Goal: Task Accomplishment & Management: Manage account settings

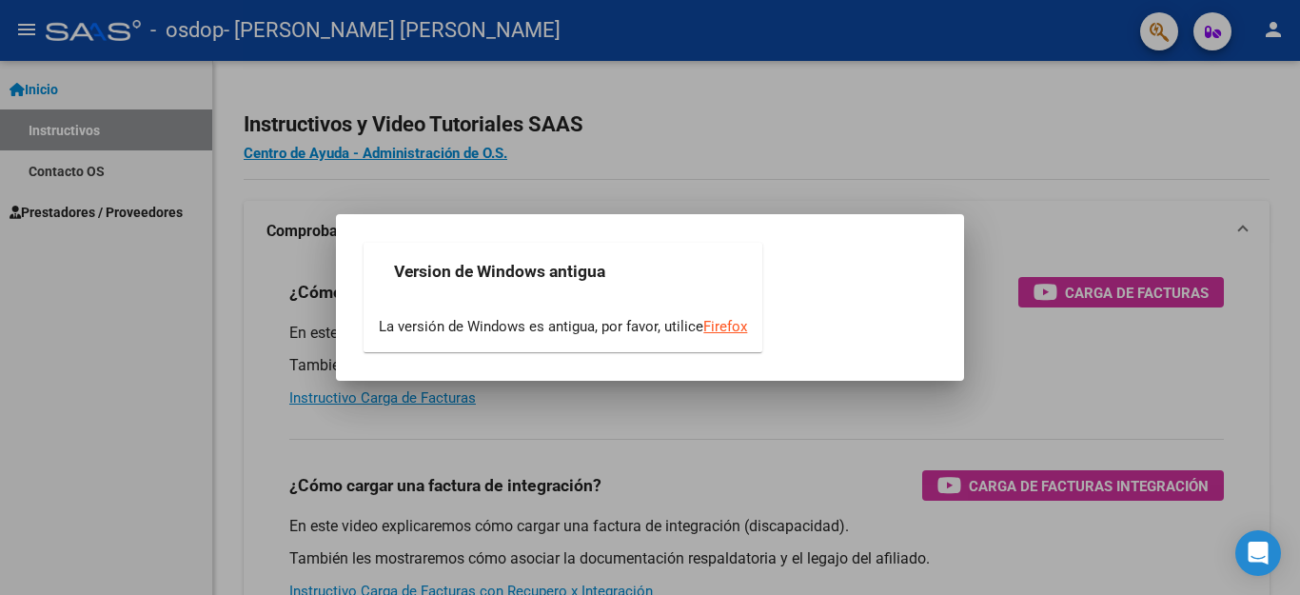
click at [69, 476] on div at bounding box center [650, 297] width 1300 height 595
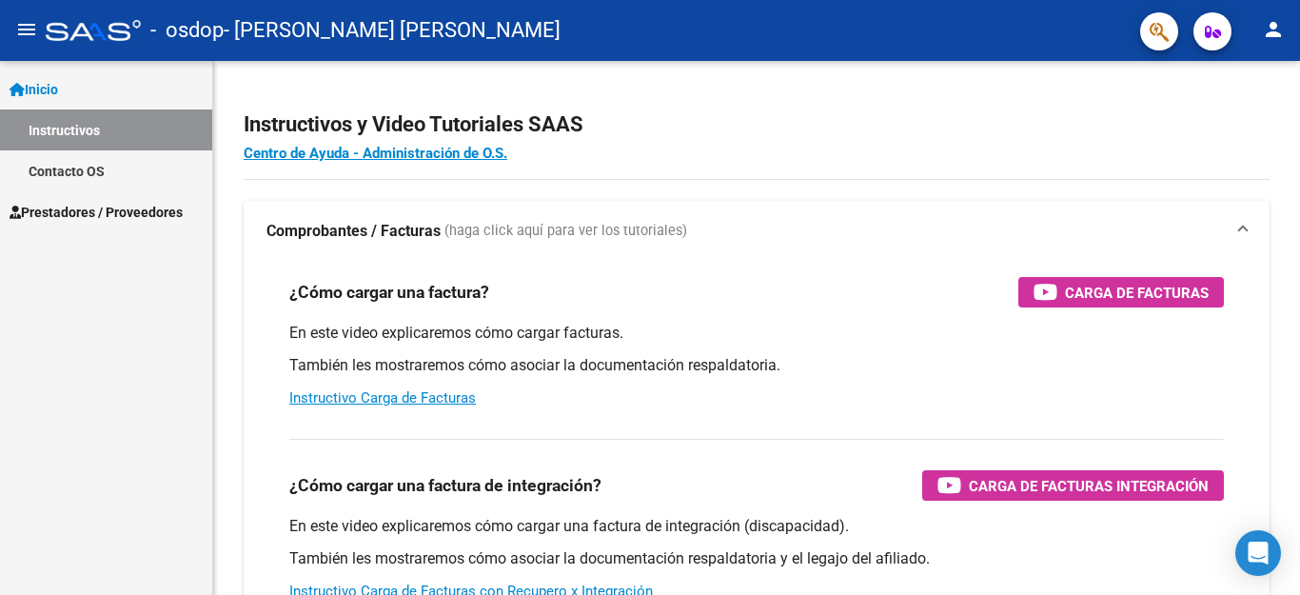
click at [92, 210] on span "Prestadores / Proveedores" at bounding box center [96, 212] width 173 height 21
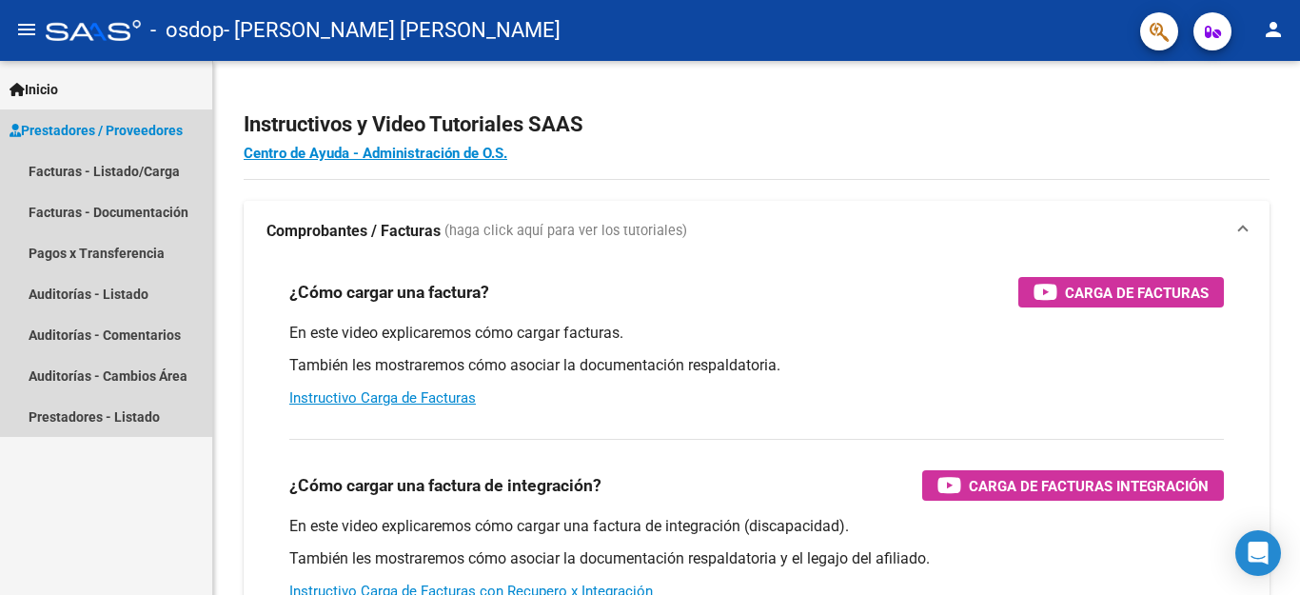
click at [120, 129] on span "Prestadores / Proveedores" at bounding box center [96, 130] width 173 height 21
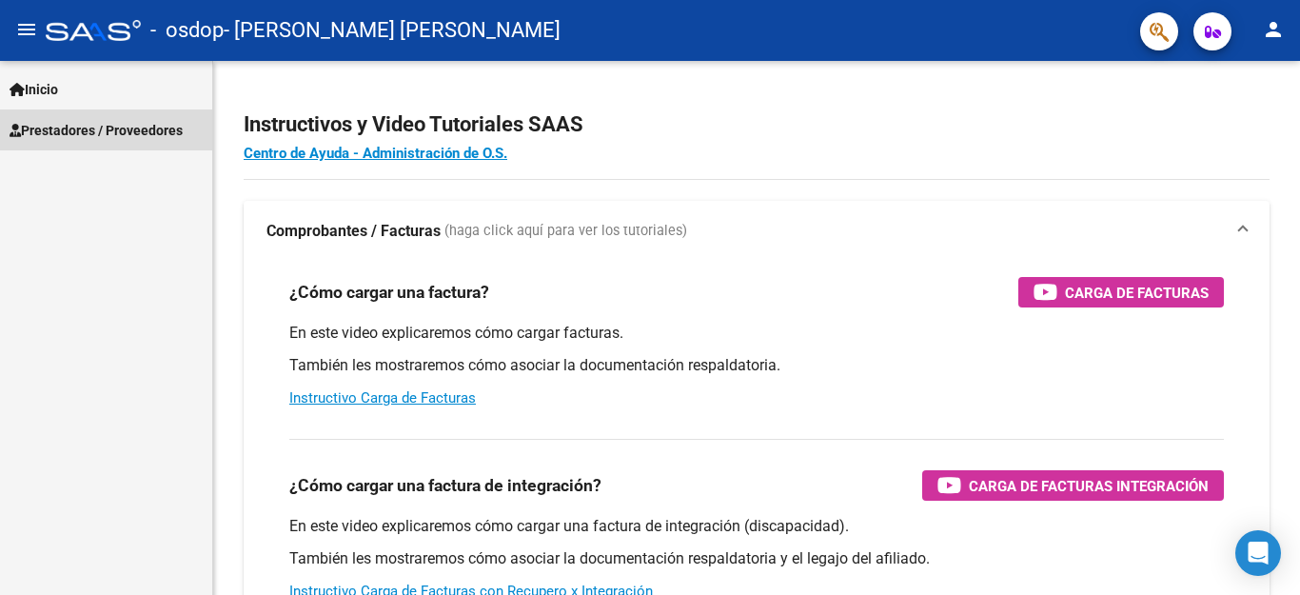
click at [120, 128] on span "Prestadores / Proveedores" at bounding box center [96, 130] width 173 height 21
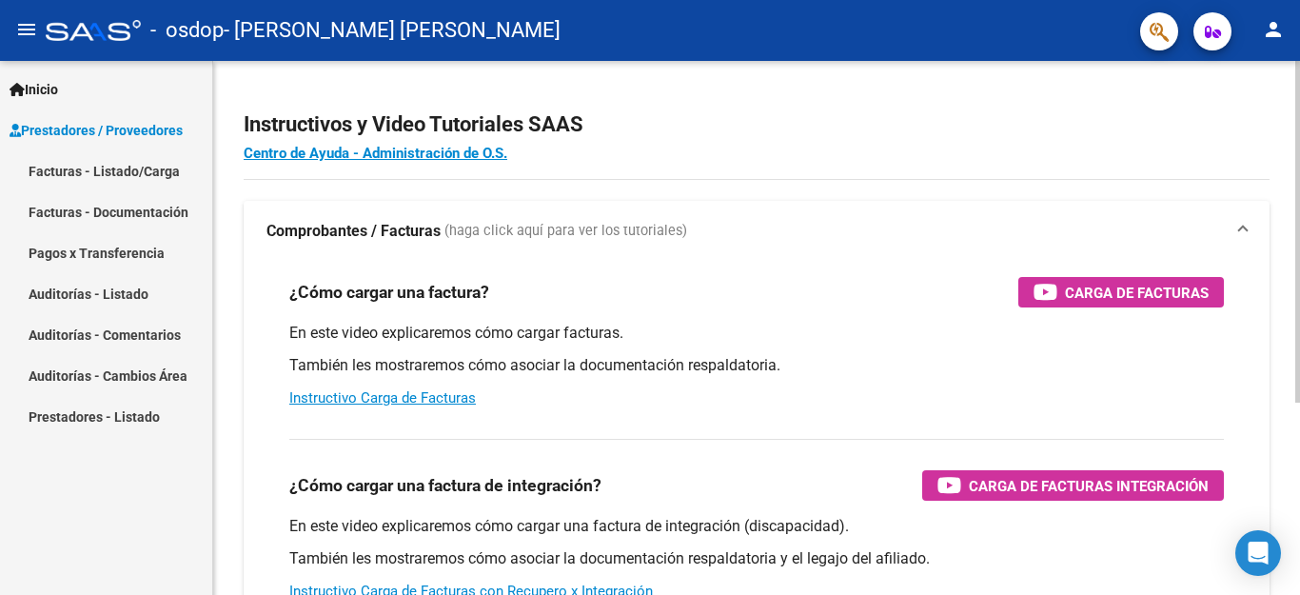
scroll to position [190, 0]
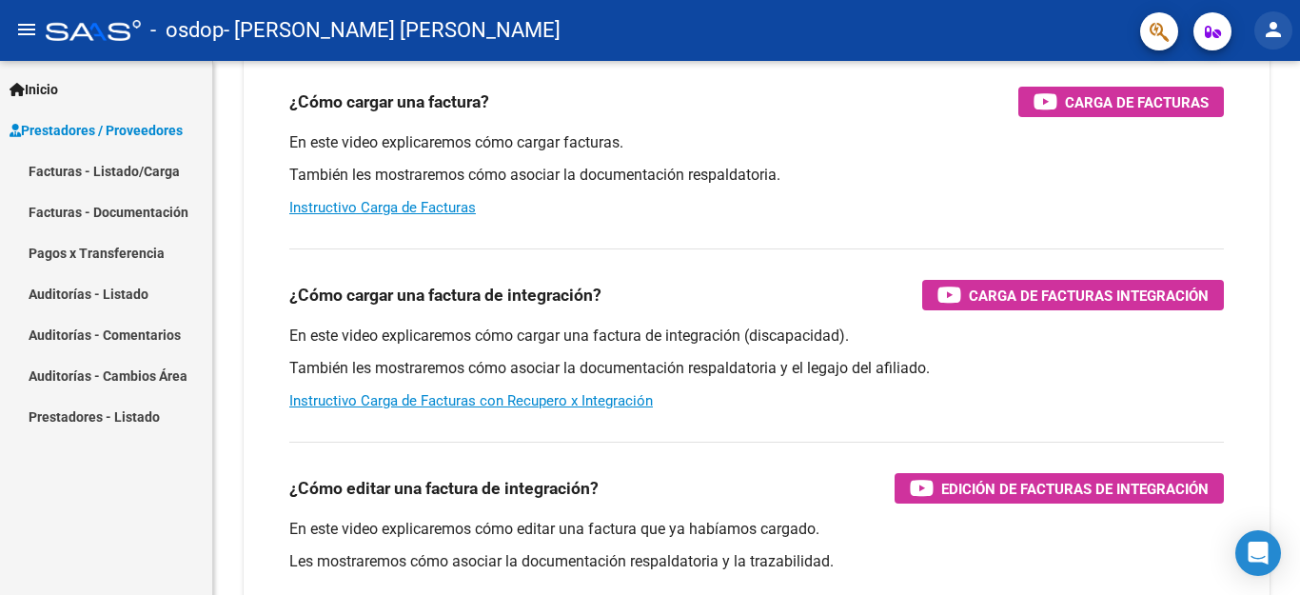
click at [1271, 32] on mat-icon "person" at bounding box center [1273, 29] width 23 height 23
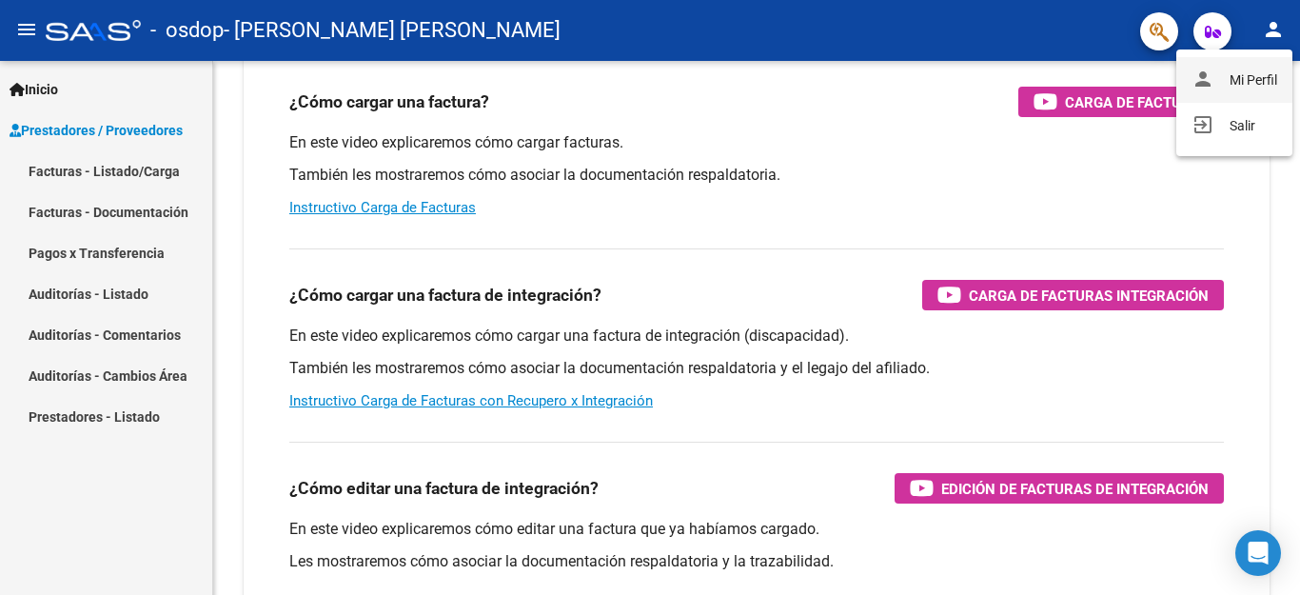
click at [1237, 85] on button "person Mi Perfil" at bounding box center [1234, 80] width 116 height 46
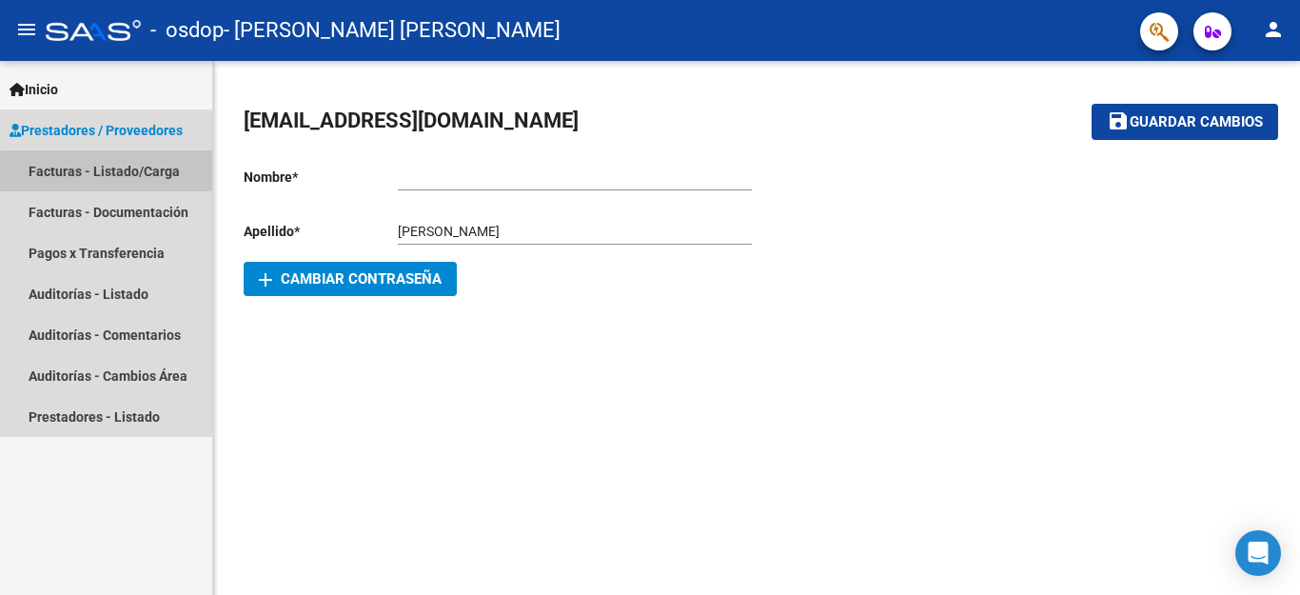
click at [113, 171] on link "Facturas - Listado/Carga" at bounding box center [106, 170] width 212 height 41
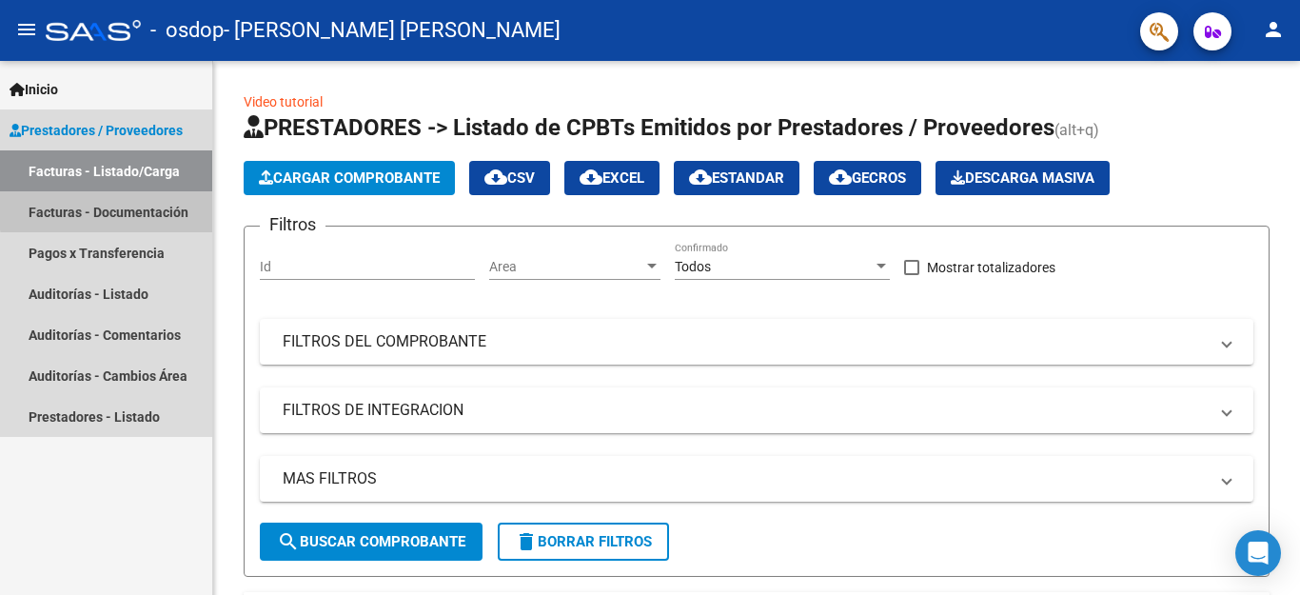
click at [112, 209] on link "Facturas - Documentación" at bounding box center [106, 211] width 212 height 41
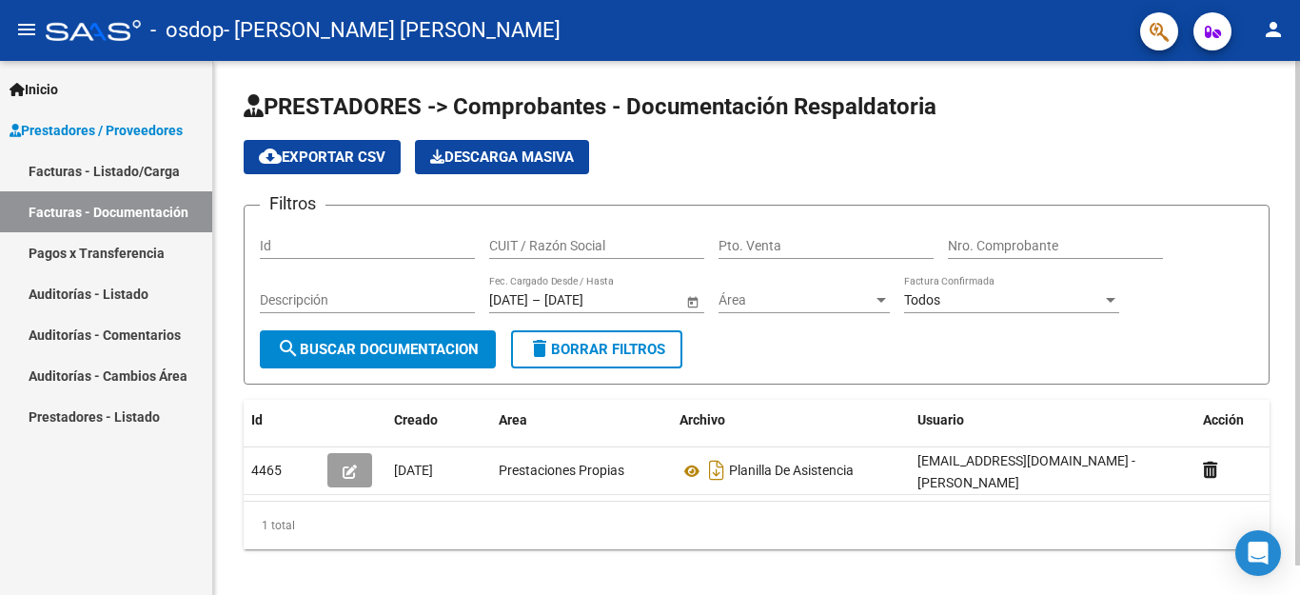
click at [1017, 138] on app-list-header "PRESTADORES -> Comprobantes - Documentación Respaldatoria cloud_download Export…" at bounding box center [757, 237] width 1026 height 293
click at [1287, 303] on div "PRESTADORES -> Comprobantes - Documentación Respaldatoria cloud_download Export…" at bounding box center [756, 335] width 1087 height 549
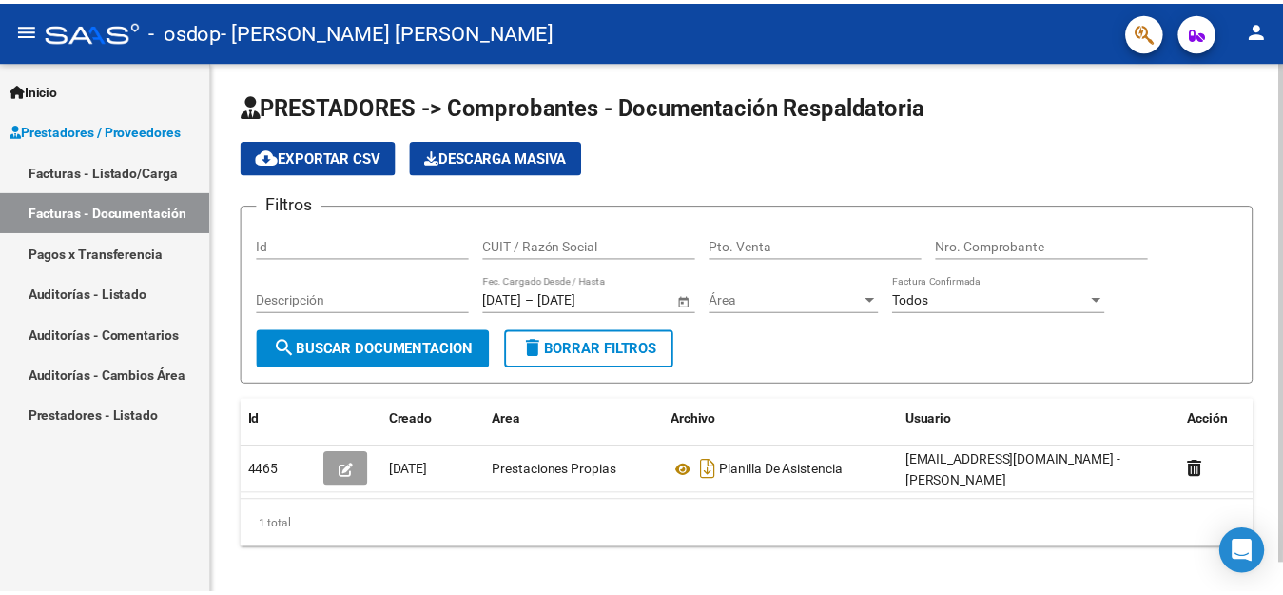
scroll to position [31, 0]
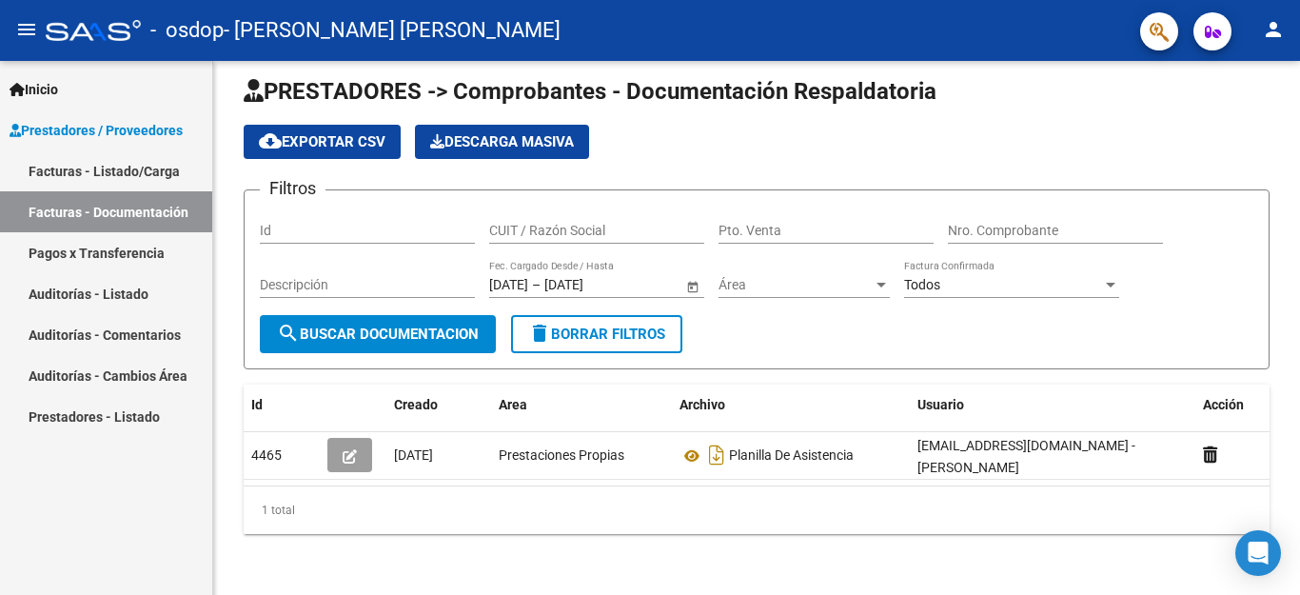
click at [61, 131] on span "Prestadores / Proveedores" at bounding box center [96, 130] width 173 height 21
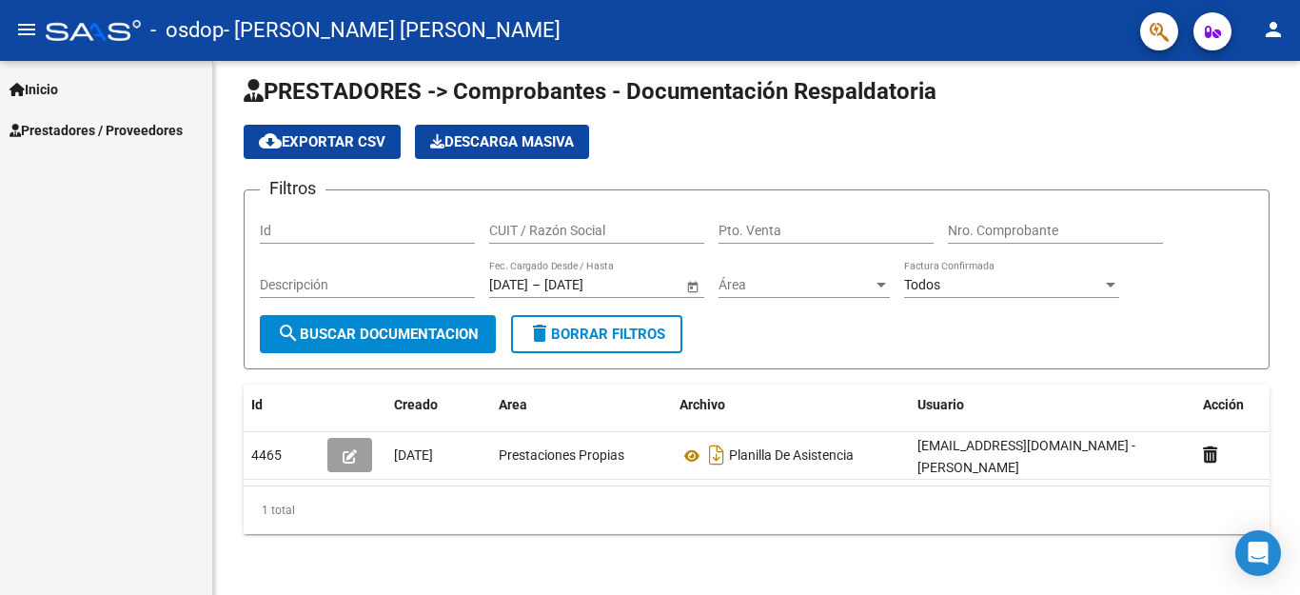
click at [25, 28] on mat-icon "menu" at bounding box center [26, 29] width 23 height 23
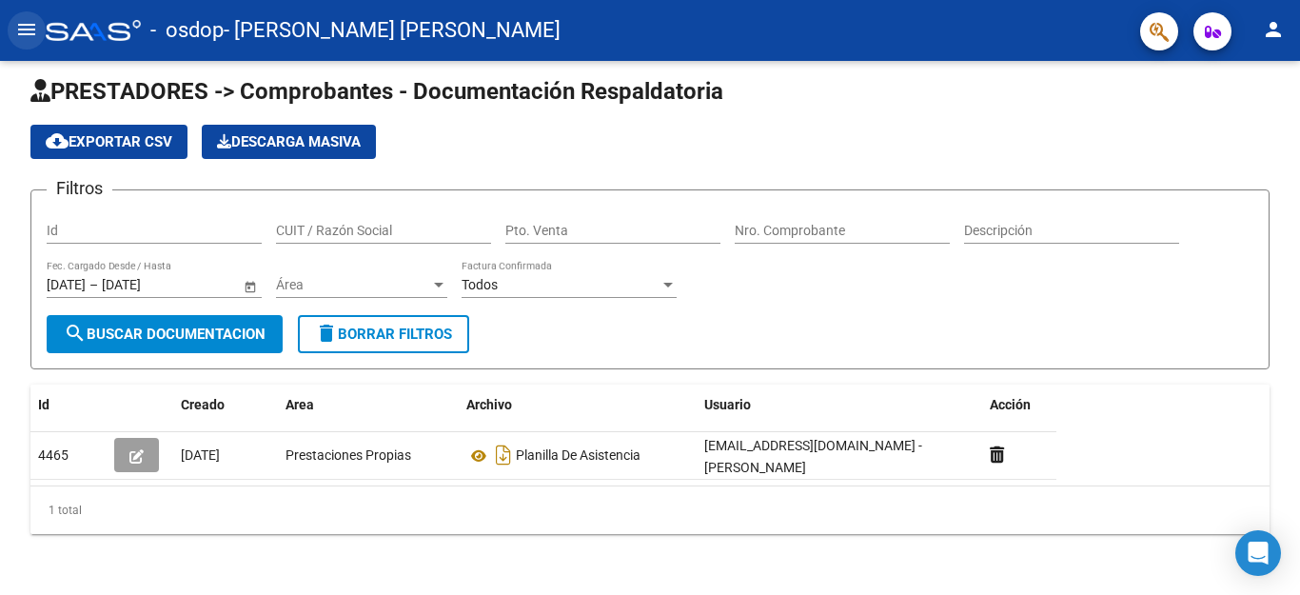
click at [25, 28] on mat-icon "menu" at bounding box center [26, 29] width 23 height 23
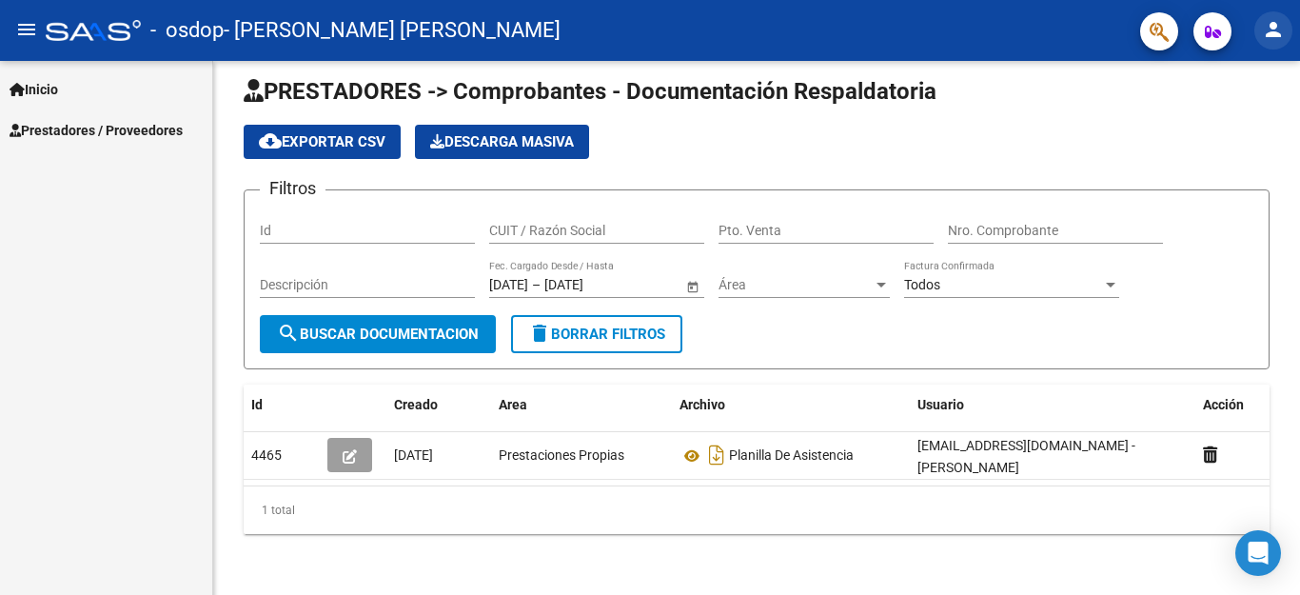
click at [1265, 37] on mat-icon "person" at bounding box center [1273, 29] width 23 height 23
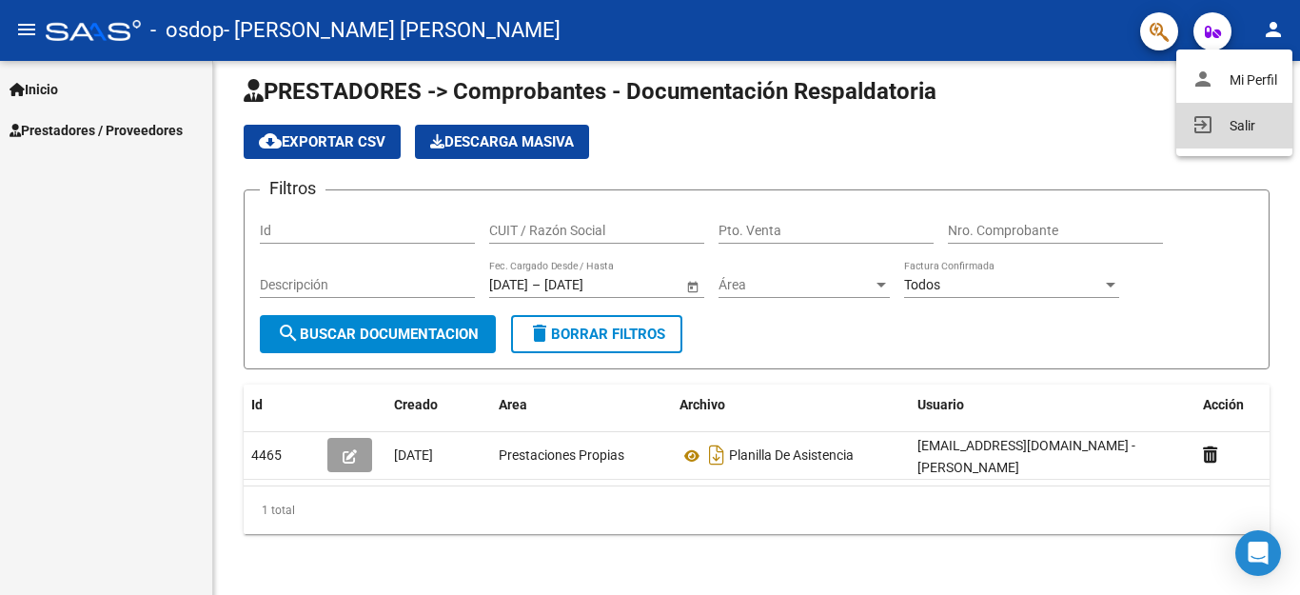
click at [1245, 129] on button "exit_to_app Salir" at bounding box center [1234, 126] width 116 height 46
